Goal: Contribute content

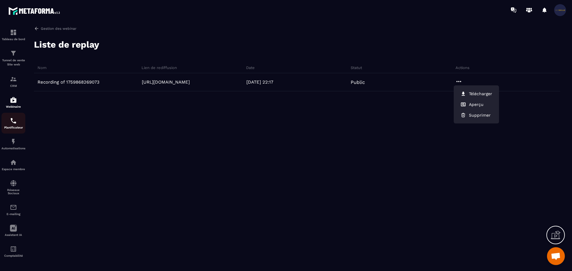
scroll to position [123, 0]
click at [18, 104] on div "Webinaire" at bounding box center [13, 102] width 24 height 12
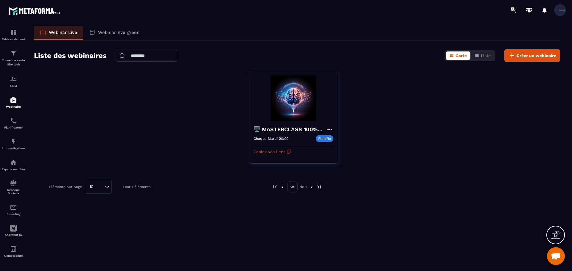
click at [556, 256] on span "Ouvrir le chat" at bounding box center [555, 257] width 10 height 8
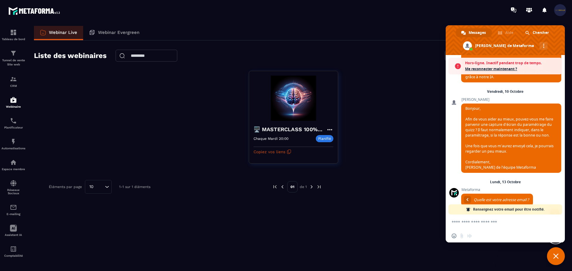
scroll to position [143, 0]
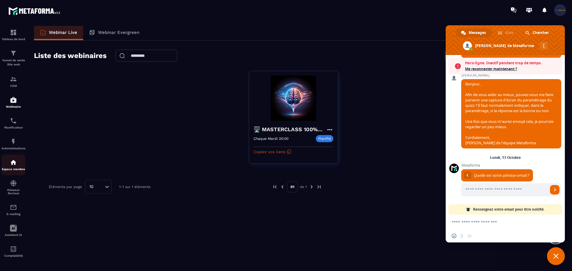
click at [13, 164] on img at bounding box center [13, 162] width 7 height 7
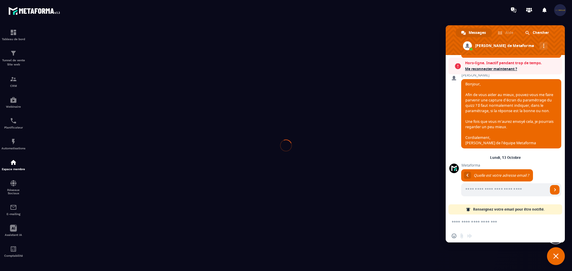
click at [13, 163] on div at bounding box center [286, 145] width 572 height 251
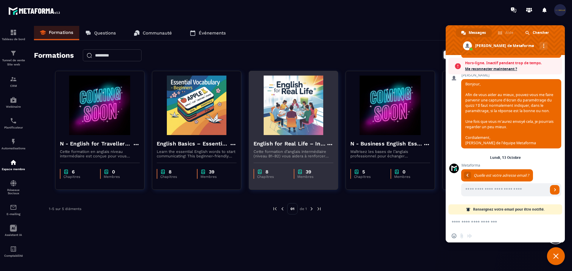
click at [304, 142] on h4 "English for Real Life – Intermediate Level" at bounding box center [289, 144] width 73 height 8
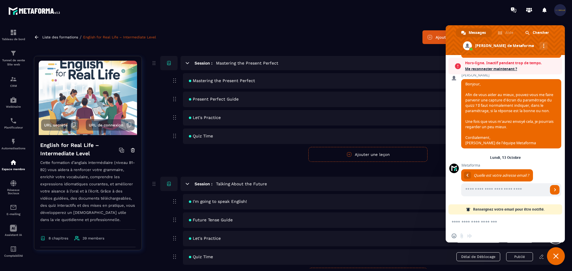
scroll to position [30, 0]
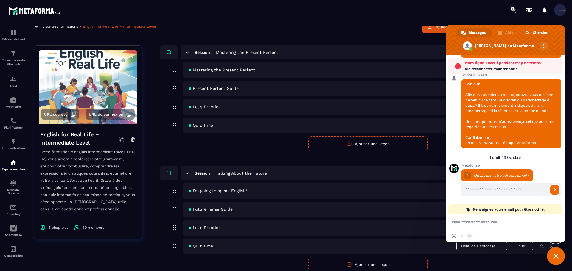
click at [225, 109] on div "Let's Practice Délai de Déblocage Publié" at bounding box center [371, 106] width 377 height 15
click at [558, 252] on span "Fermer le chat" at bounding box center [556, 256] width 18 height 18
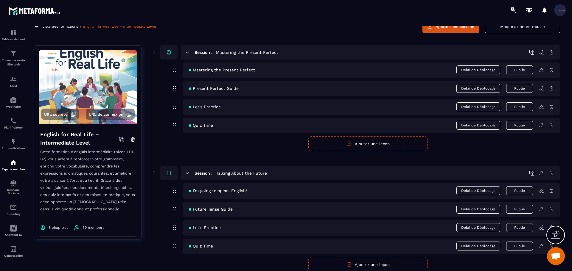
click at [540, 107] on icon at bounding box center [540, 106] width 5 height 5
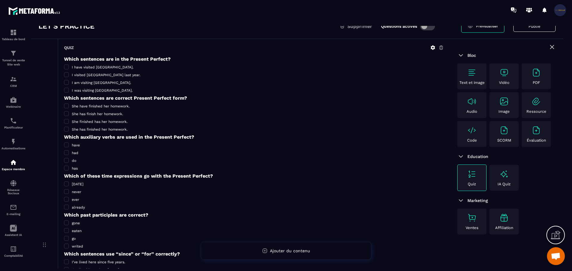
scroll to position [60, 0]
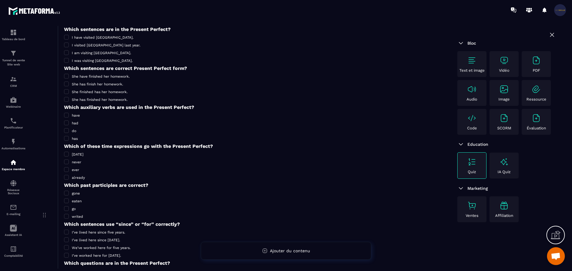
click at [551, 256] on span "Ouvrir le chat" at bounding box center [555, 257] width 10 height 8
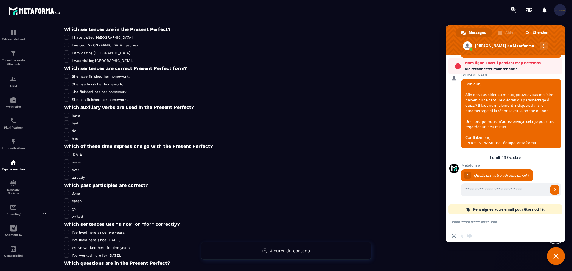
click at [476, 223] on textarea "Entrez votre message..." at bounding box center [498, 222] width 94 height 5
click at [478, 188] on input "Entrez votre adresse email..." at bounding box center [504, 189] width 87 height 13
type input "**********"
click at [499, 222] on textarea "Entrez votre message..." at bounding box center [498, 222] width 94 height 5
click at [553, 189] on span "Envoyer" at bounding box center [554, 189] width 3 height 3
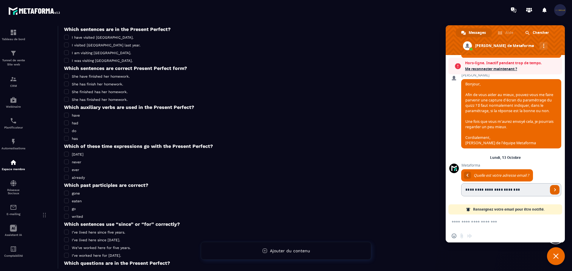
click at [553, 189] on span "Envoyer" at bounding box center [554, 189] width 3 height 3
click at [508, 215] on form at bounding box center [498, 223] width 94 height 16
click at [505, 219] on form at bounding box center [498, 223] width 94 height 16
click at [502, 221] on textarea "Entrez votre message..." at bounding box center [498, 222] width 94 height 5
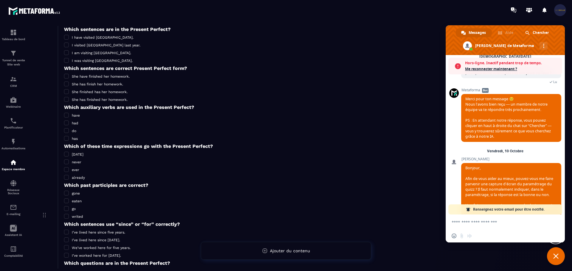
scroll to position [143, 0]
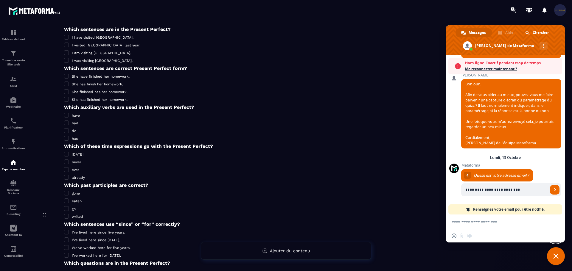
click at [459, 237] on div "Insérer un emoji Envoyer un fichier Message audio" at bounding box center [462, 236] width 23 height 5
click at [461, 235] on div "Insérer un emoji Envoyer un fichier Message audio" at bounding box center [462, 236] width 23 height 5
click at [510, 150] on div "[DATE] [PERSON_NAME], Afin de vous aider au mieux, pouvez-vous me faire parveni…" at bounding box center [511, 110] width 100 height 90
click at [478, 70] on span "Me reconnecter maintenant ?" at bounding box center [512, 69] width 94 height 6
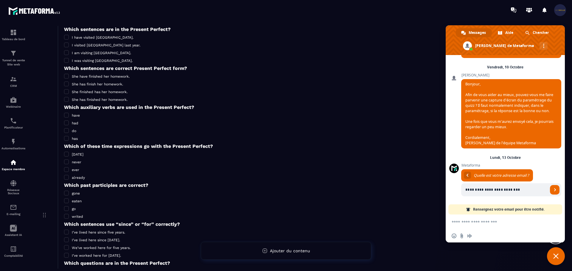
scroll to position [123, 0]
click at [499, 219] on form at bounding box center [498, 223] width 94 height 16
click at [491, 221] on textarea "Entrez votre message..." at bounding box center [498, 222] width 94 height 5
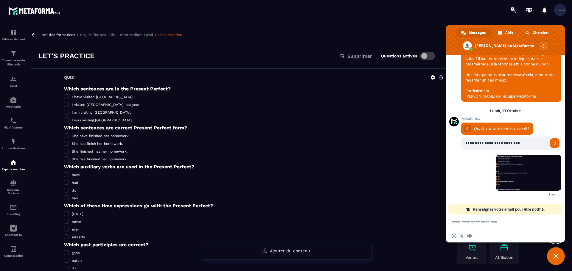
scroll to position [163, 0]
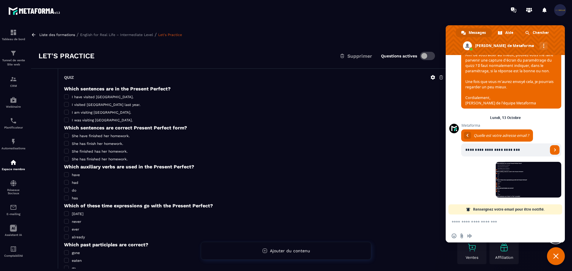
click at [104, 35] on p "English for Real Life – Intermediate Level" at bounding box center [116, 35] width 73 height 4
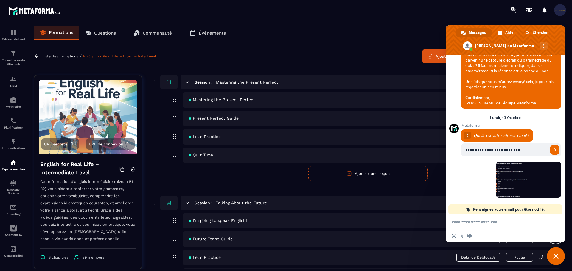
click at [214, 153] on div "Quiz Time Délai de Déblocage Publié" at bounding box center [371, 155] width 377 height 15
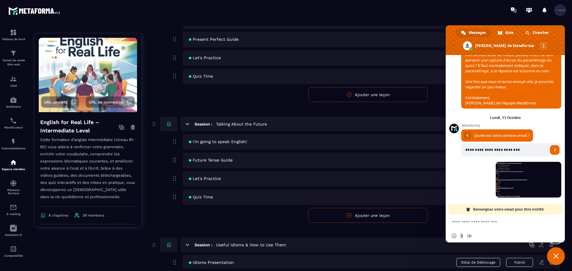
scroll to position [89, 0]
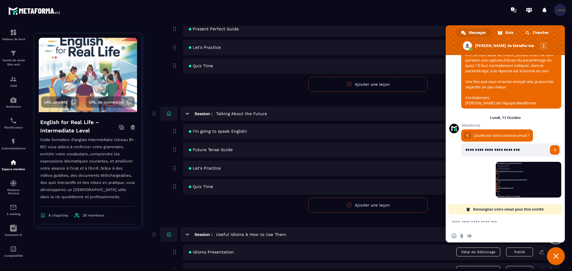
click at [508, 222] on textarea "Entrez votre message..." at bounding box center [498, 222] width 94 height 5
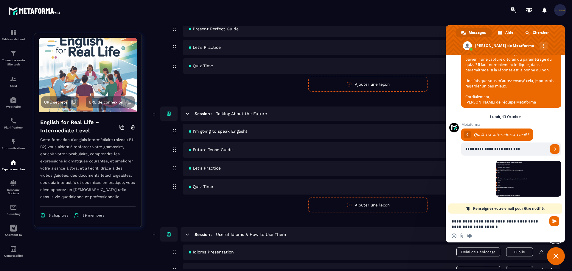
type textarea "**********"
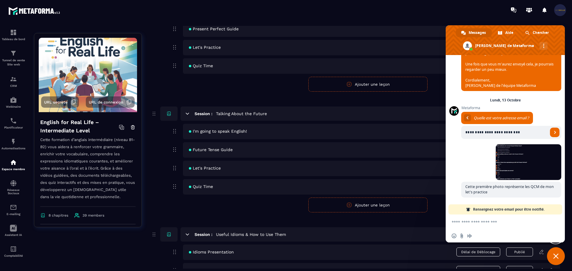
scroll to position [190, 0]
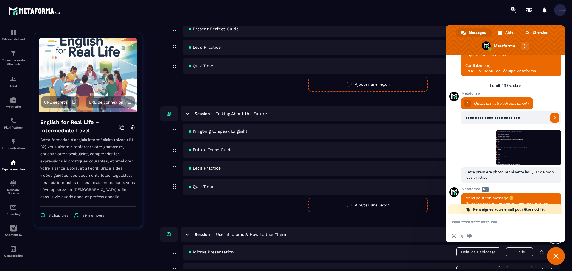
click at [208, 49] on span "Let's Practice" at bounding box center [205, 47] width 32 height 5
click at [554, 254] on span "Fermer le chat" at bounding box center [555, 256] width 5 height 5
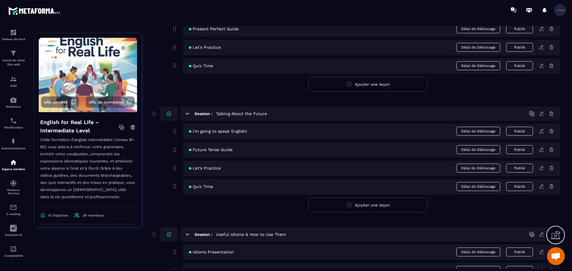
click at [540, 48] on icon at bounding box center [540, 47] width 5 height 5
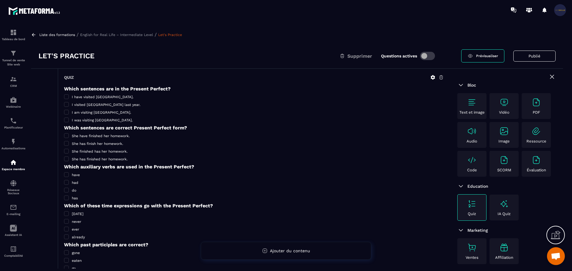
click at [465, 204] on div "Quiz" at bounding box center [472, 207] width 26 height 17
click at [433, 75] on icon at bounding box center [432, 77] width 4 height 4
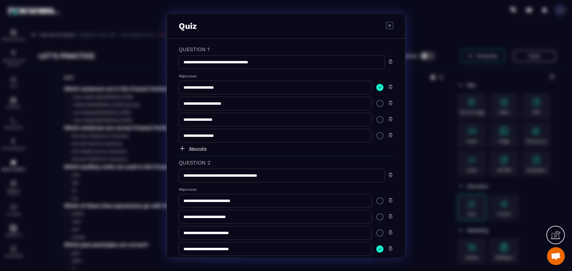
click at [553, 255] on span "Ouvrir le chat" at bounding box center [555, 257] width 10 height 8
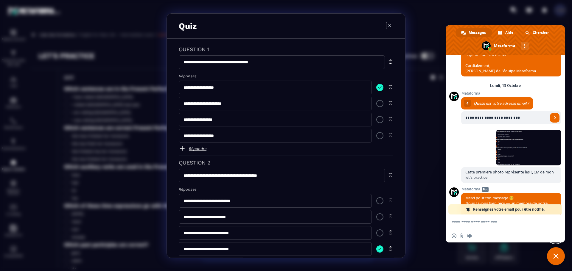
scroll to position [239, 0]
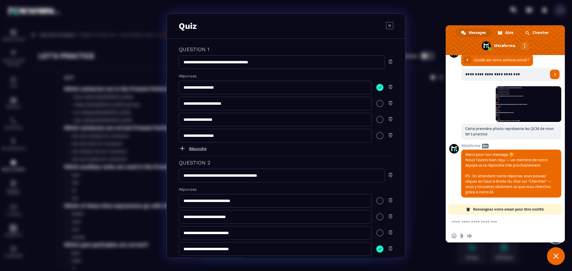
click at [482, 224] on textarea "Entrez votre message..." at bounding box center [498, 222] width 94 height 5
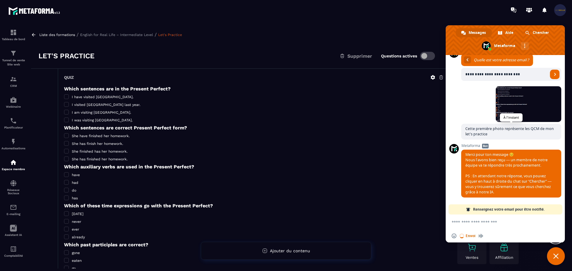
scroll to position [279, 0]
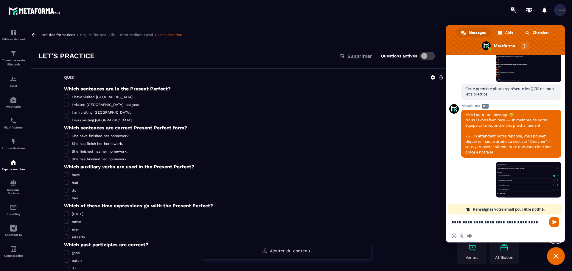
click at [130, 37] on div "Liste des formations / English for Real Life – Intermediate Level / Let's Pract…" at bounding box center [297, 35] width 532 height 6
click at [132, 35] on p "English for Real Life – Intermediate Level" at bounding box center [116, 35] width 73 height 4
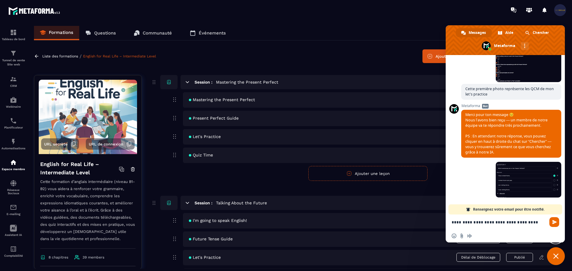
click at [466, 222] on textarea "**********" at bounding box center [498, 222] width 94 height 5
type textarea "**********"
click at [238, 172] on form "Publier Annuler Ajouter une leçon" at bounding box center [368, 173] width 384 height 15
click at [560, 258] on span "Fermer le chat" at bounding box center [556, 256] width 18 height 18
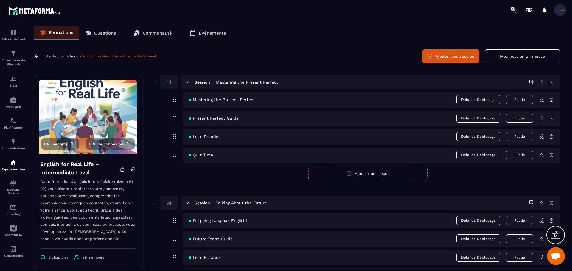
click at [541, 155] on icon at bounding box center [540, 154] width 5 height 5
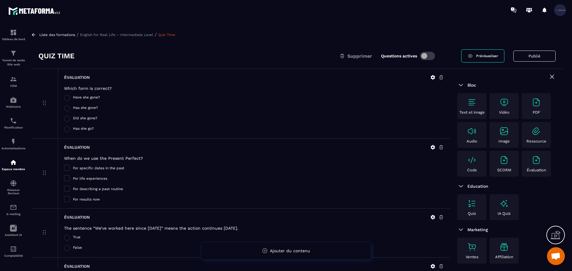
scroll to position [30, 0]
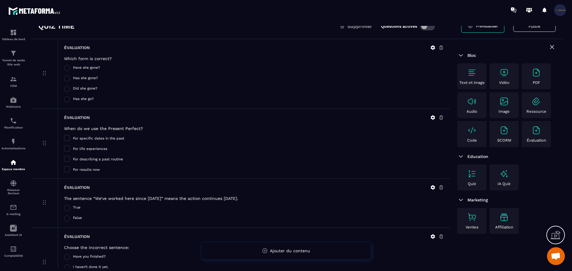
click at [135, 88] on div "Did she gone?" at bounding box center [254, 89] width 380 height 6
click at [431, 49] on icon at bounding box center [432, 47] width 5 height 5
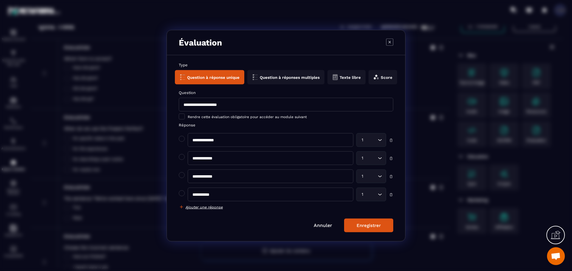
click at [549, 259] on span "Ouvrir le chat" at bounding box center [556, 256] width 18 height 18
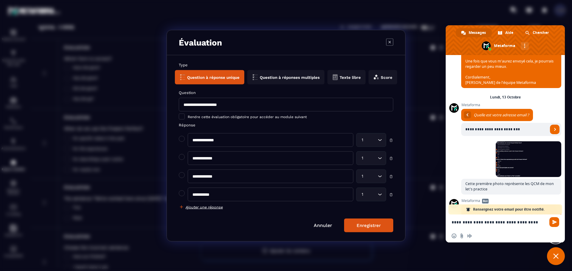
click at [492, 222] on textarea "**********" at bounding box center [498, 222] width 94 height 5
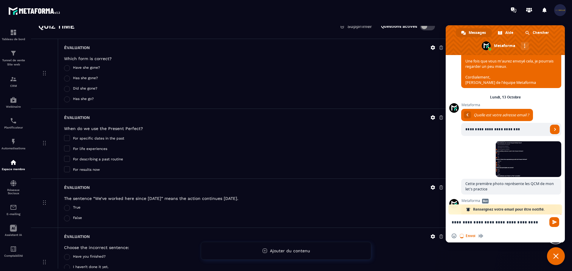
scroll to position [316, 0]
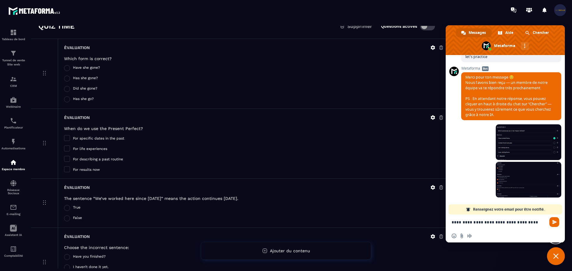
click at [431, 47] on icon at bounding box center [432, 48] width 4 height 4
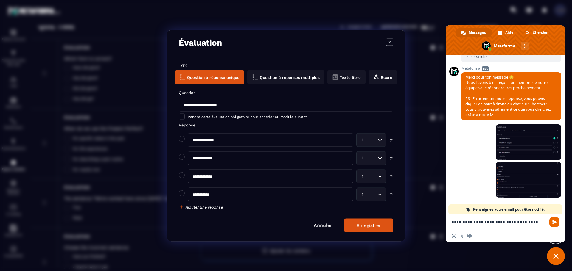
click at [489, 225] on textarea "**********" at bounding box center [498, 222] width 94 height 5
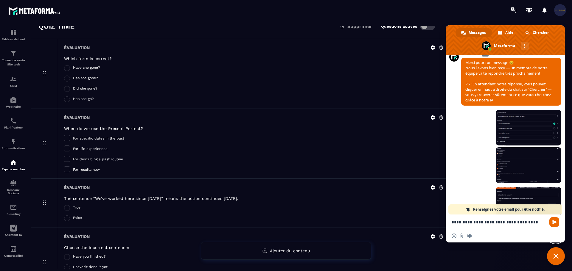
scroll to position [354, 0]
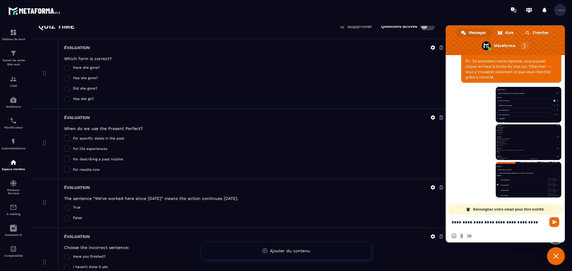
drag, startPoint x: 458, startPoint y: 223, endPoint x: 488, endPoint y: 223, distance: 29.8
click at [488, 223] on textarea "**********" at bounding box center [498, 222] width 94 height 5
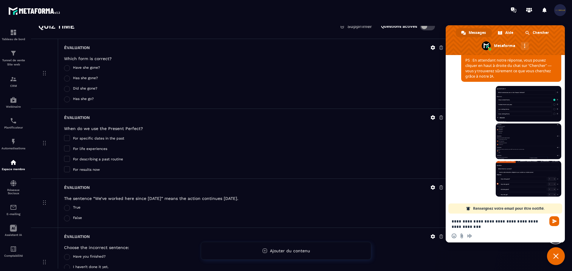
type textarea "**********"
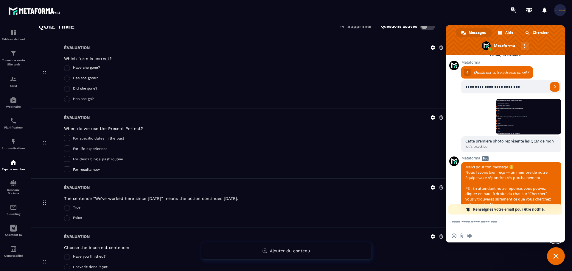
scroll to position [161, 0]
